Goal: Task Accomplishment & Management: Complete application form

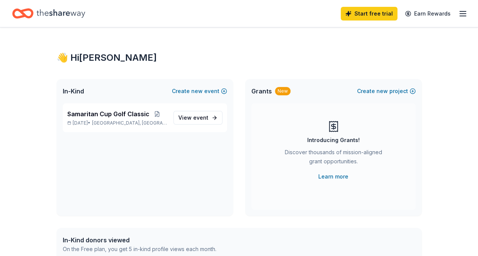
click at [463, 14] on line "button" at bounding box center [463, 14] width 6 height 0
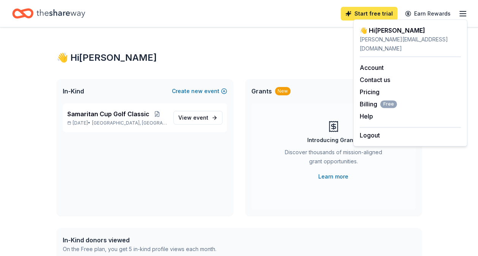
click at [360, 17] on link "Start free trial" at bounding box center [369, 14] width 57 height 14
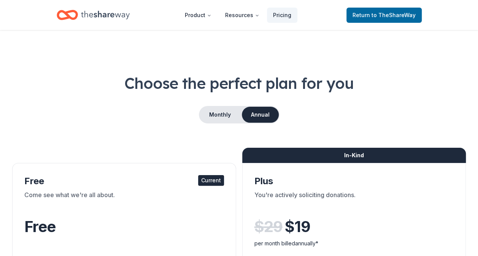
click at [186, 119] on div "Monthly Annual" at bounding box center [239, 115] width 454 height 18
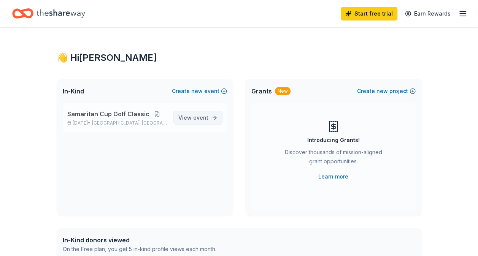
click at [186, 116] on span "View event" at bounding box center [193, 117] width 30 height 9
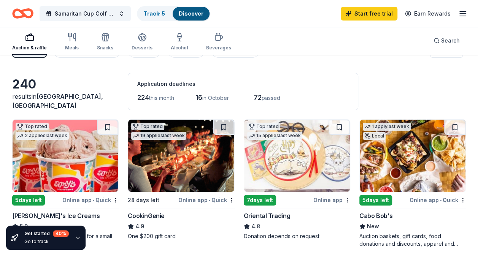
scroll to position [38, 0]
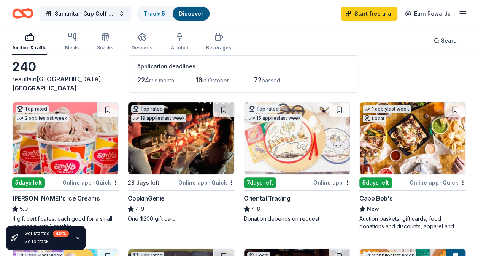
click at [22, 179] on div "5 days left" at bounding box center [28, 183] width 33 height 11
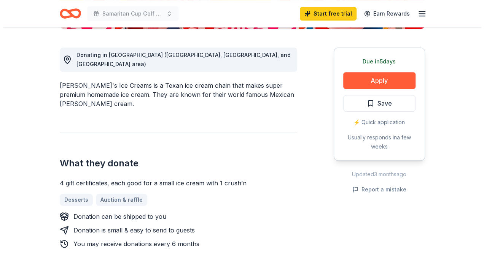
scroll to position [190, 0]
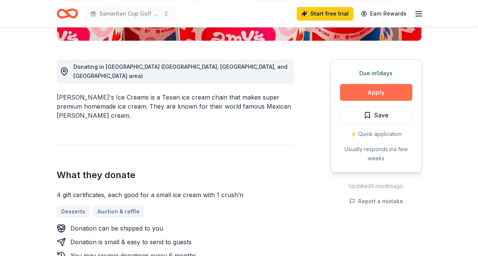
click at [355, 94] on button "Apply" at bounding box center [376, 92] width 72 height 17
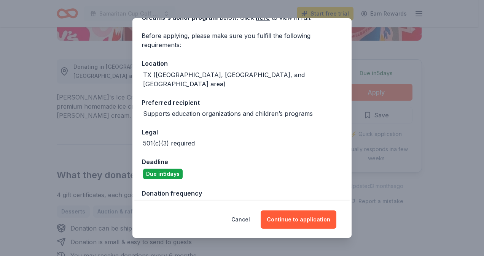
scroll to position [59, 0]
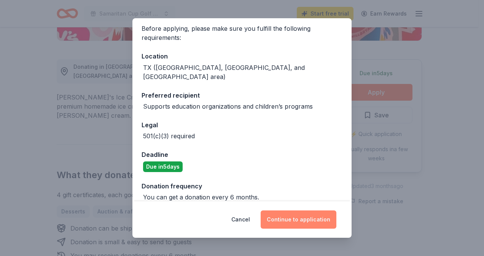
click at [288, 215] on button "Continue to application" at bounding box center [299, 220] width 76 height 18
